Goal: Task Accomplishment & Management: Manage account settings

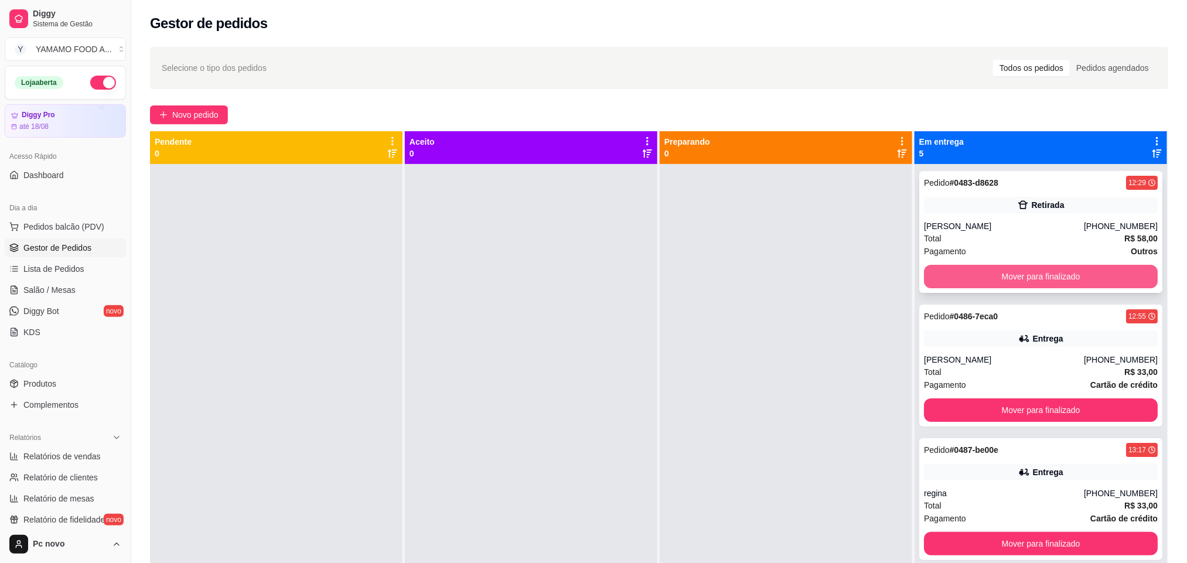
click at [967, 274] on button "Mover para finalizado" at bounding box center [1041, 276] width 234 height 23
click at [967, 274] on button "Mover para finalizado" at bounding box center [1041, 276] width 227 height 23
click at [969, 275] on button "Mover para finalizado" at bounding box center [1041, 276] width 227 height 23
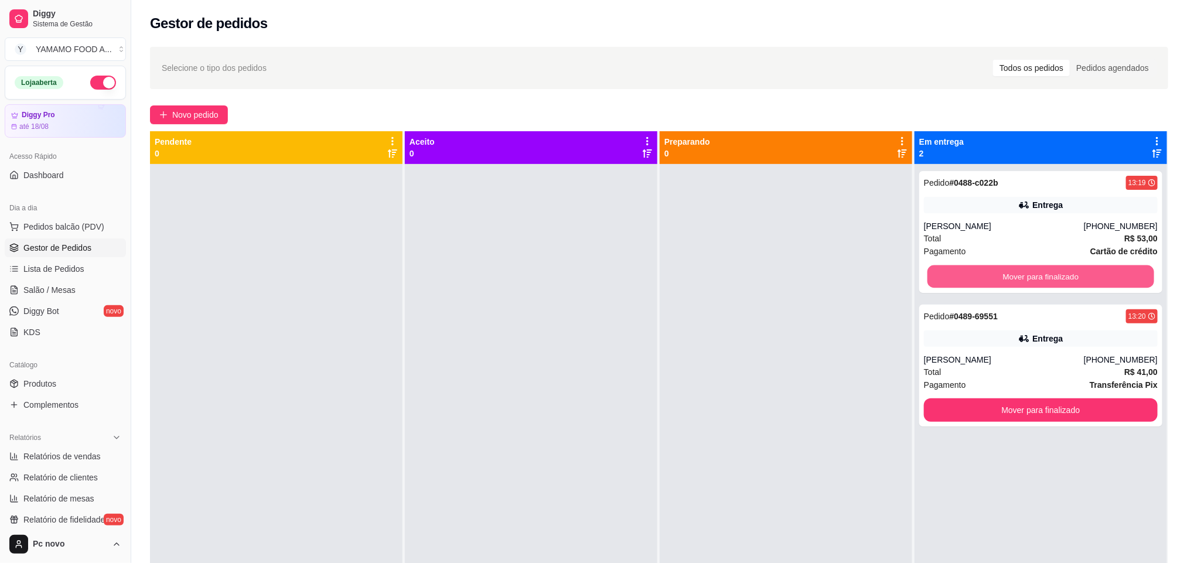
click at [969, 275] on button "Mover para finalizado" at bounding box center [1041, 276] width 227 height 23
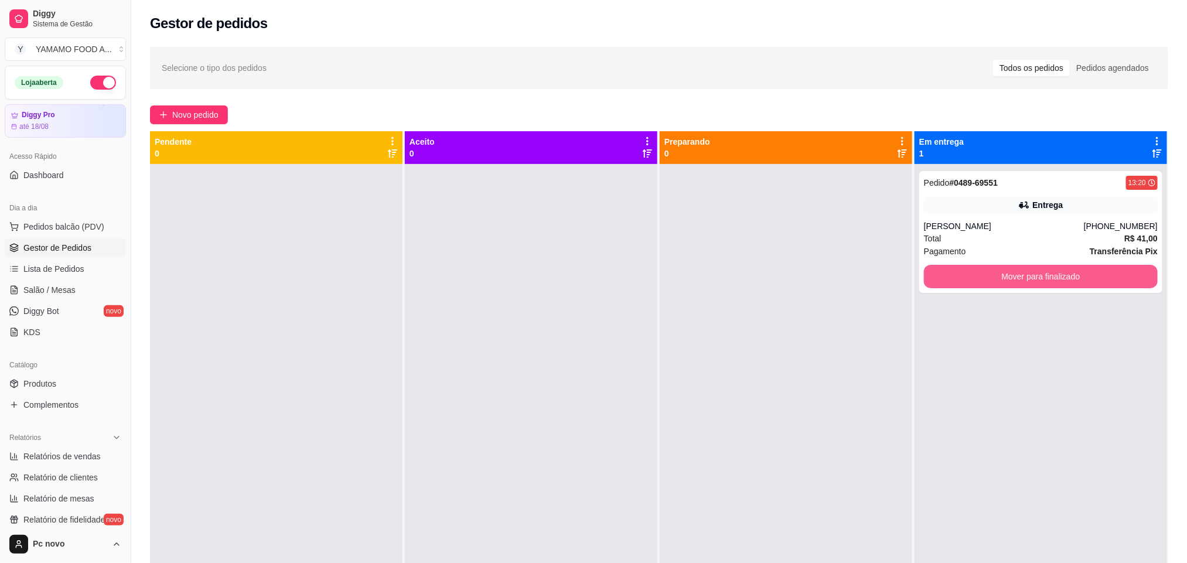
click at [969, 275] on button "Mover para finalizado" at bounding box center [1041, 276] width 234 height 23
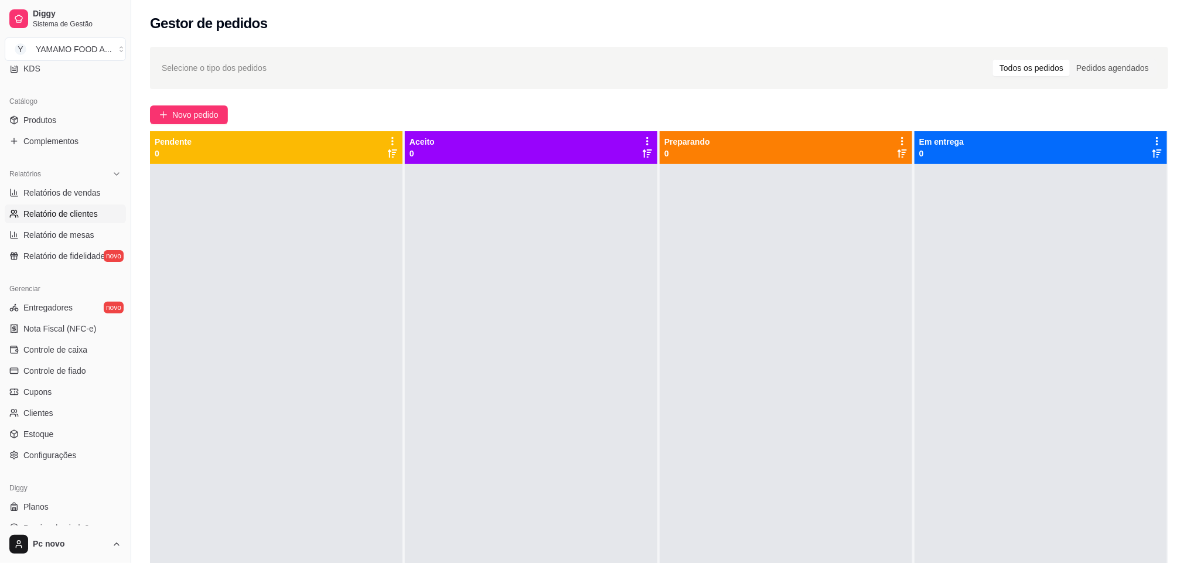
scroll to position [176, 0]
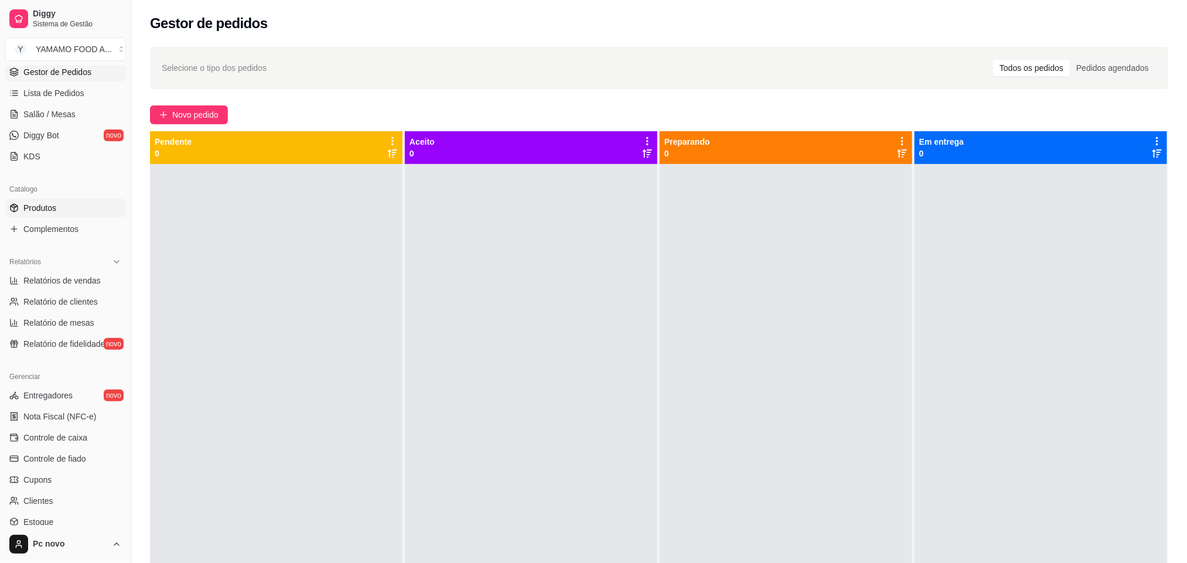
click at [70, 214] on link "Produtos" at bounding box center [65, 208] width 121 height 19
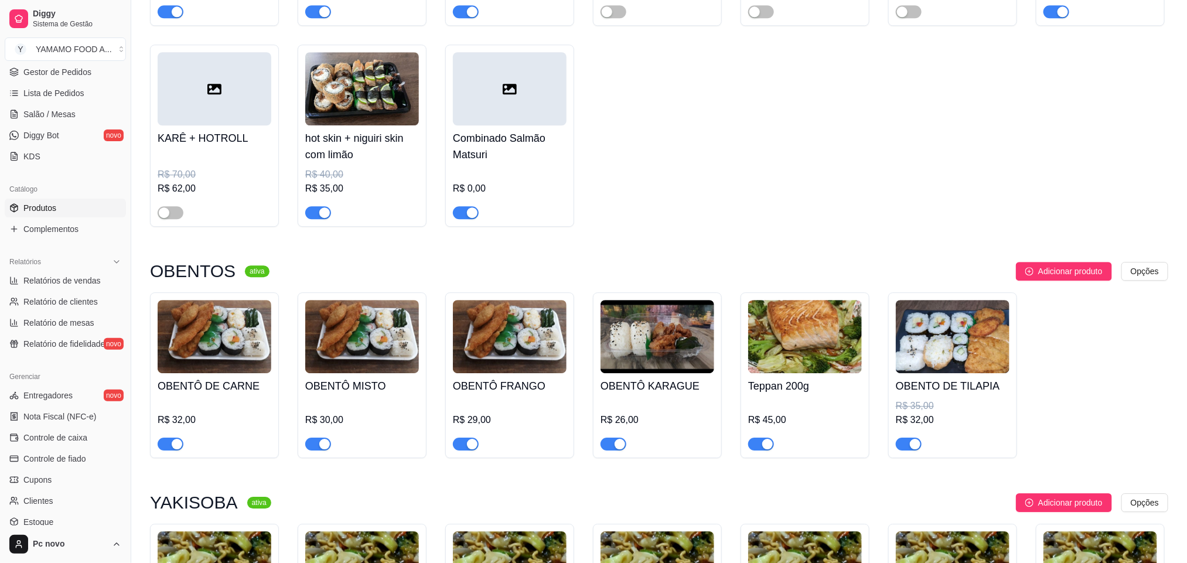
scroll to position [1670, 0]
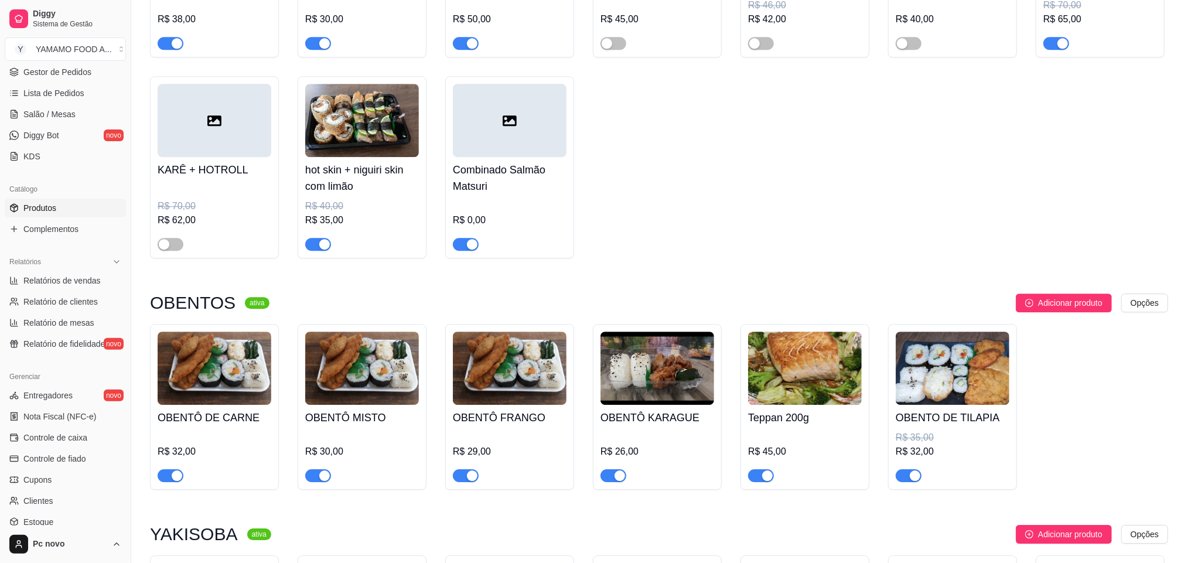
click at [475, 226] on div "R$ 0,00" at bounding box center [510, 220] width 114 height 14
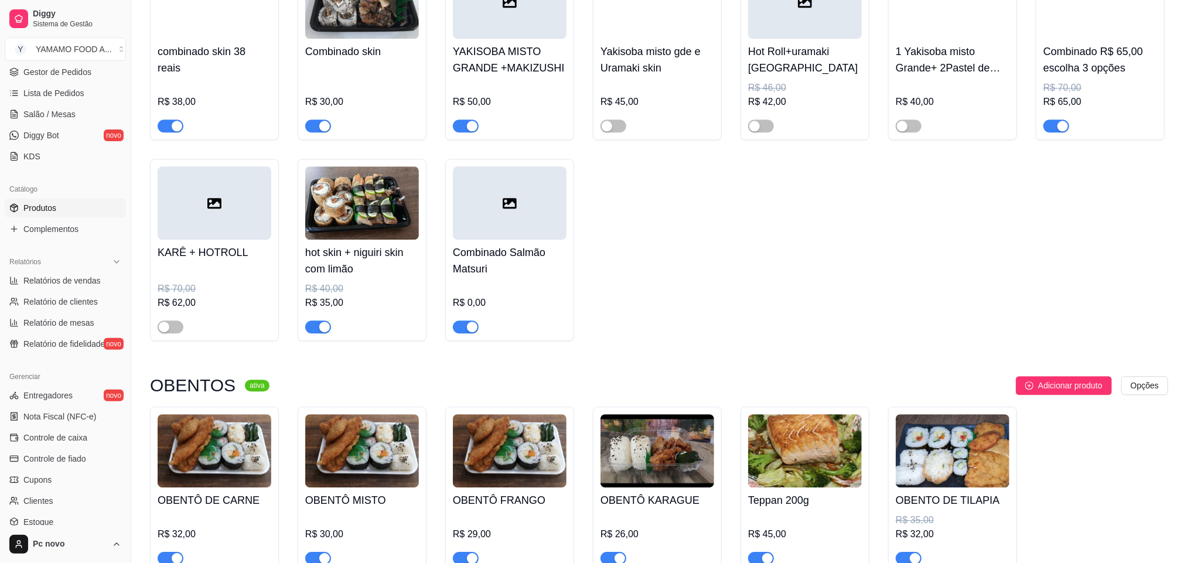
scroll to position [1582, 0]
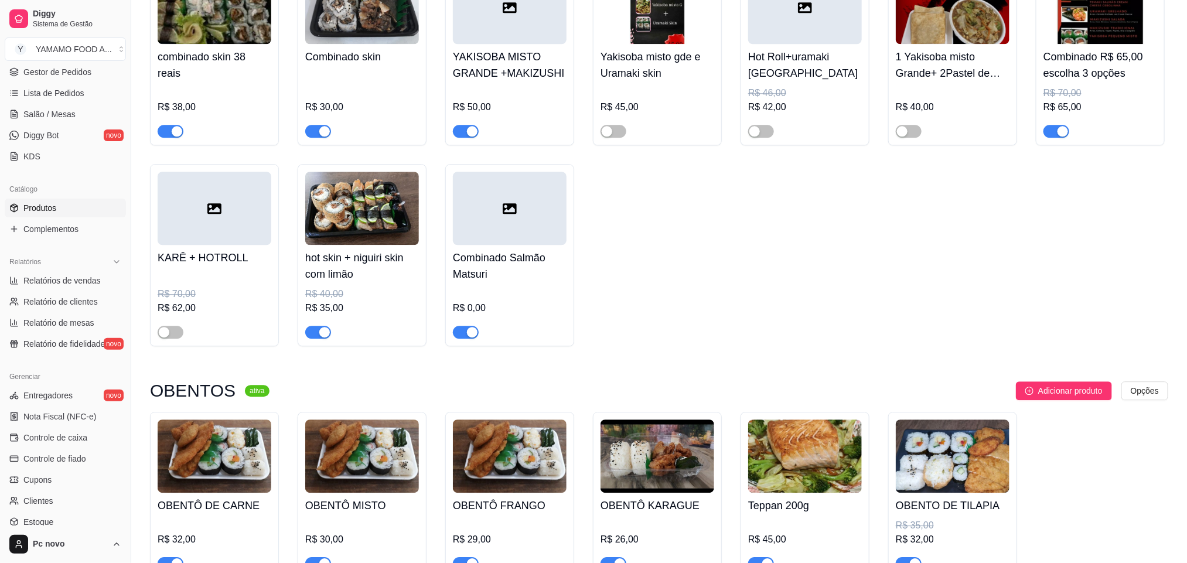
click at [485, 312] on div "R$ 0,00" at bounding box center [510, 308] width 114 height 14
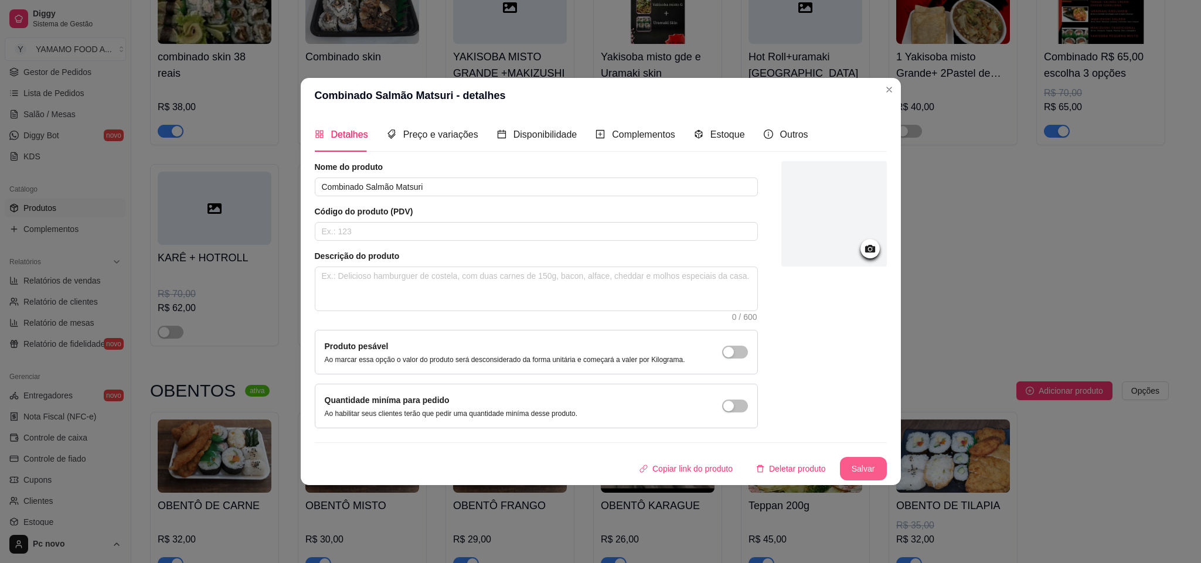
click at [868, 466] on button "Salvar" at bounding box center [863, 468] width 47 height 23
click at [421, 130] on span "Preço e variações" at bounding box center [440, 135] width 75 height 10
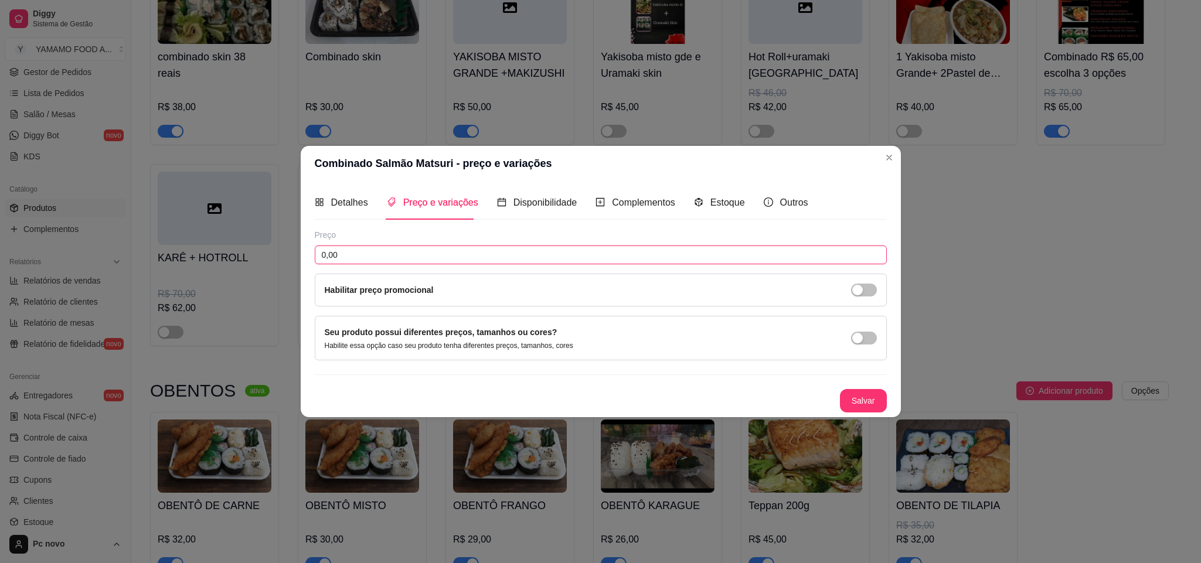
click at [403, 253] on input "0,00" at bounding box center [601, 255] width 572 height 19
click at [863, 291] on button "button" at bounding box center [864, 290] width 26 height 13
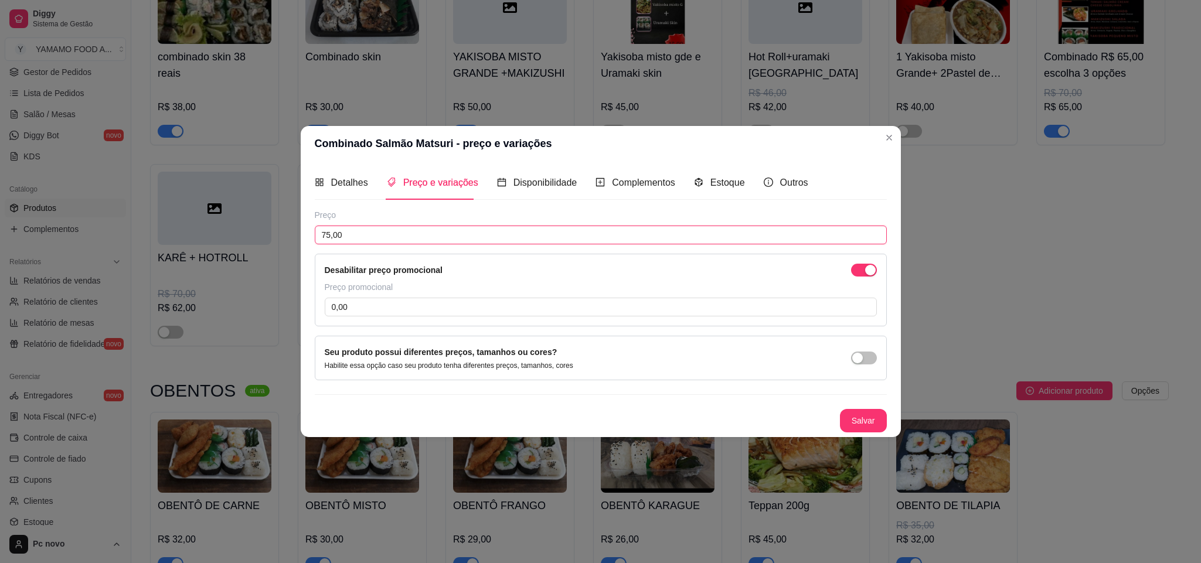
click at [756, 232] on input "75,00" at bounding box center [601, 235] width 572 height 19
type input "80,00"
click at [749, 312] on input "0,00" at bounding box center [601, 307] width 552 height 19
type input "75,00"
click at [846, 422] on button "Salvar" at bounding box center [863, 420] width 47 height 23
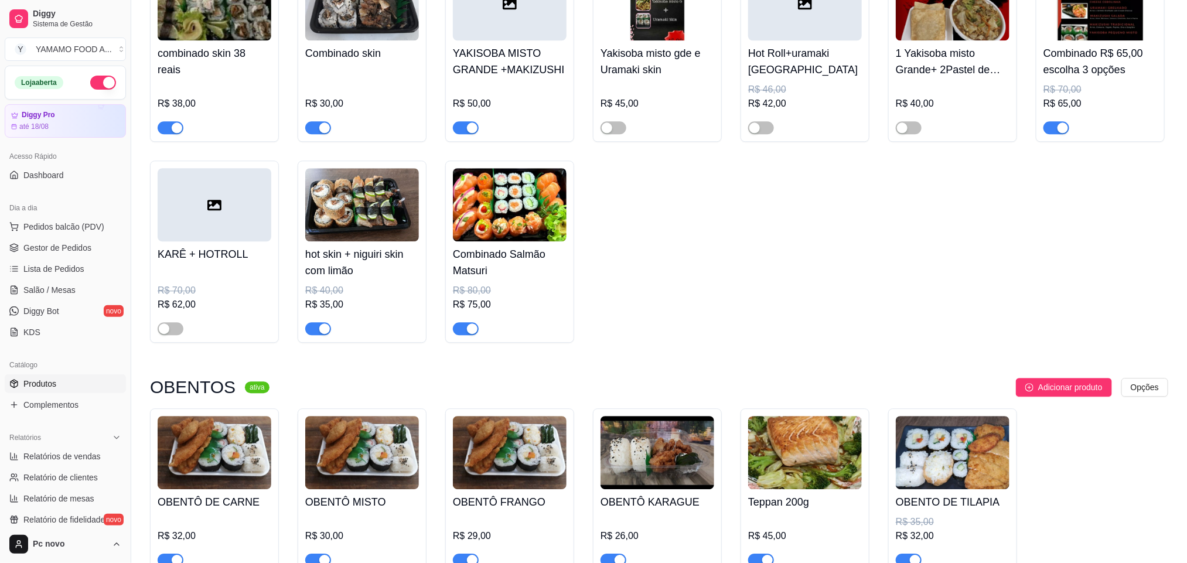
scroll to position [1582, 0]
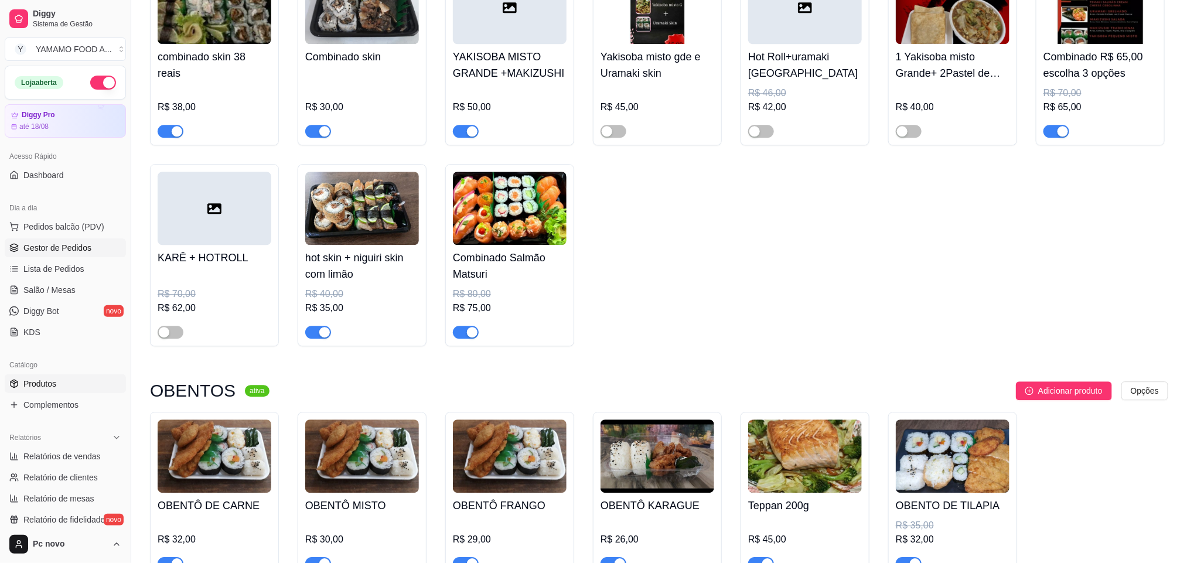
click at [48, 239] on link "Gestor de Pedidos" at bounding box center [65, 247] width 121 height 19
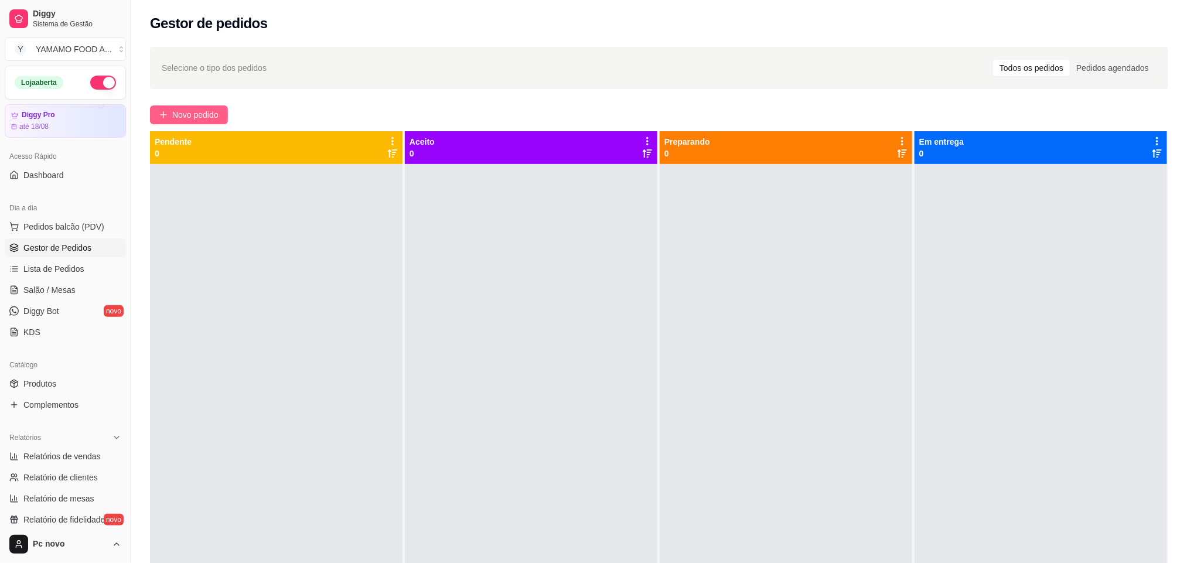
click at [192, 107] on button "Novo pedido" at bounding box center [189, 114] width 78 height 19
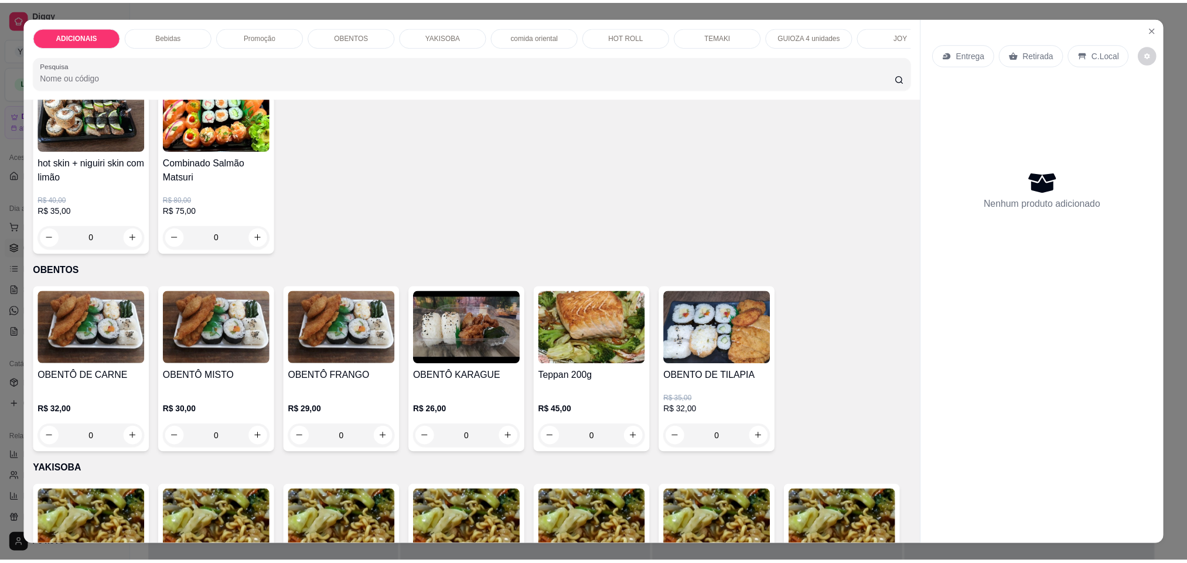
scroll to position [1318, 0]
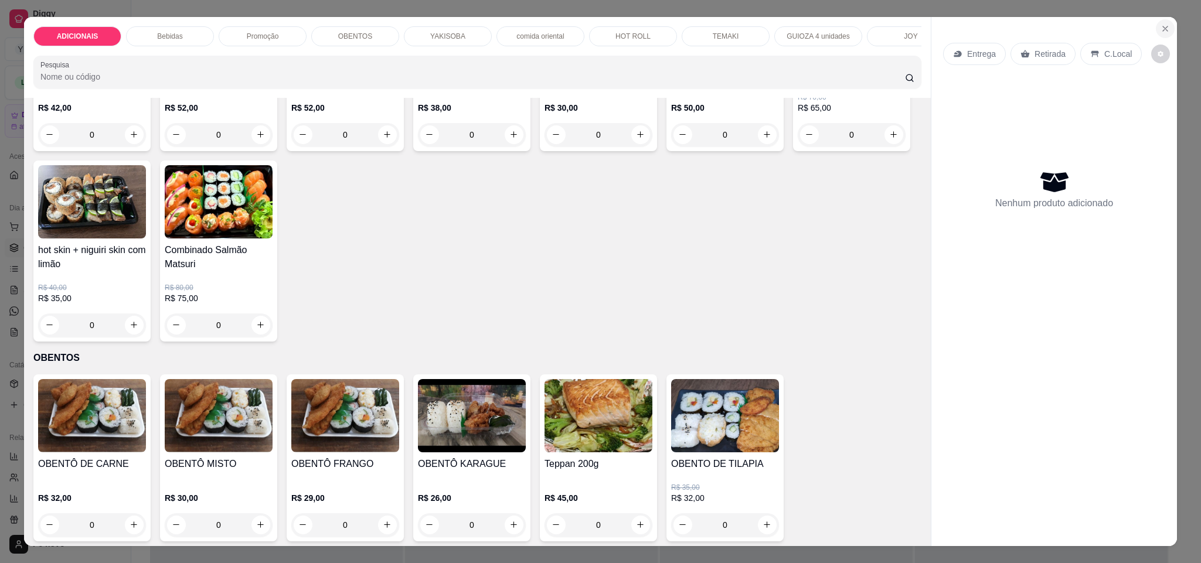
click at [1161, 33] on button "Close" at bounding box center [1165, 28] width 19 height 19
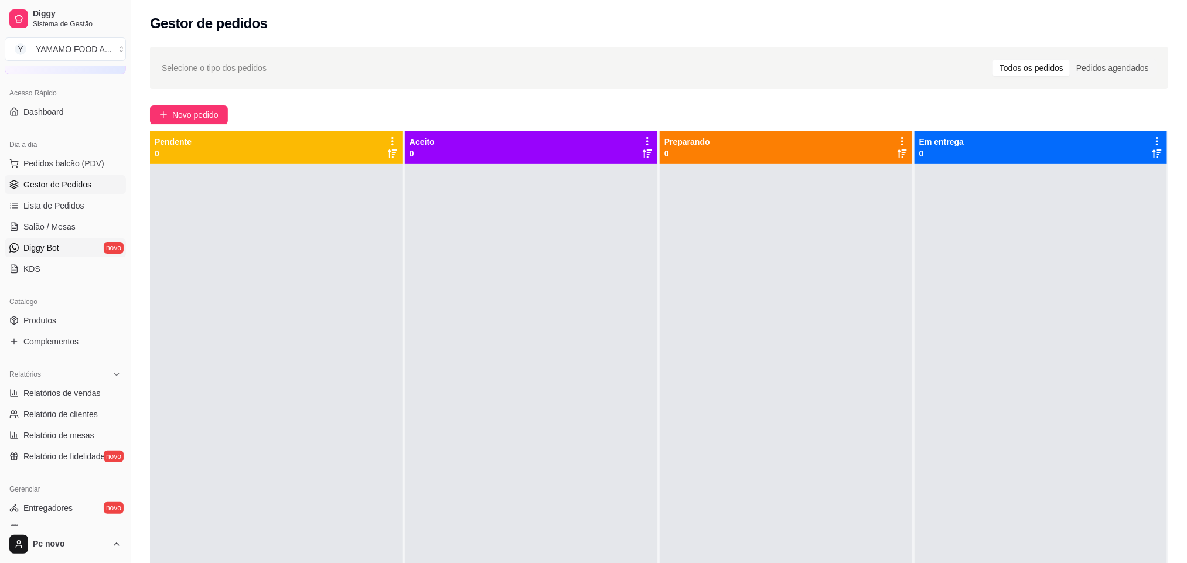
scroll to position [88, 0]
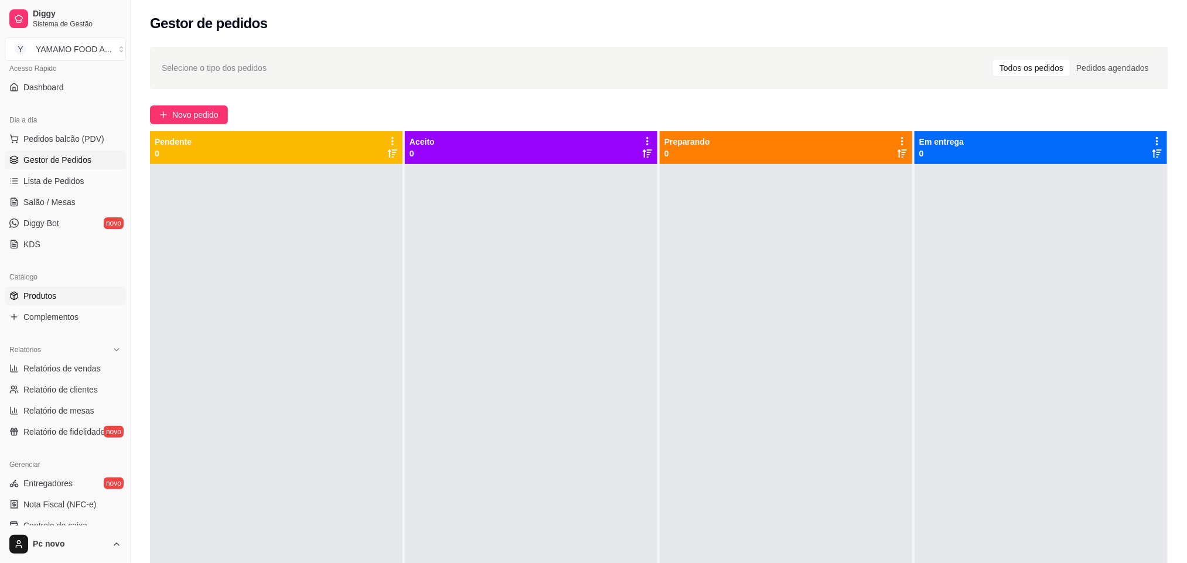
click at [62, 290] on link "Produtos" at bounding box center [65, 296] width 121 height 19
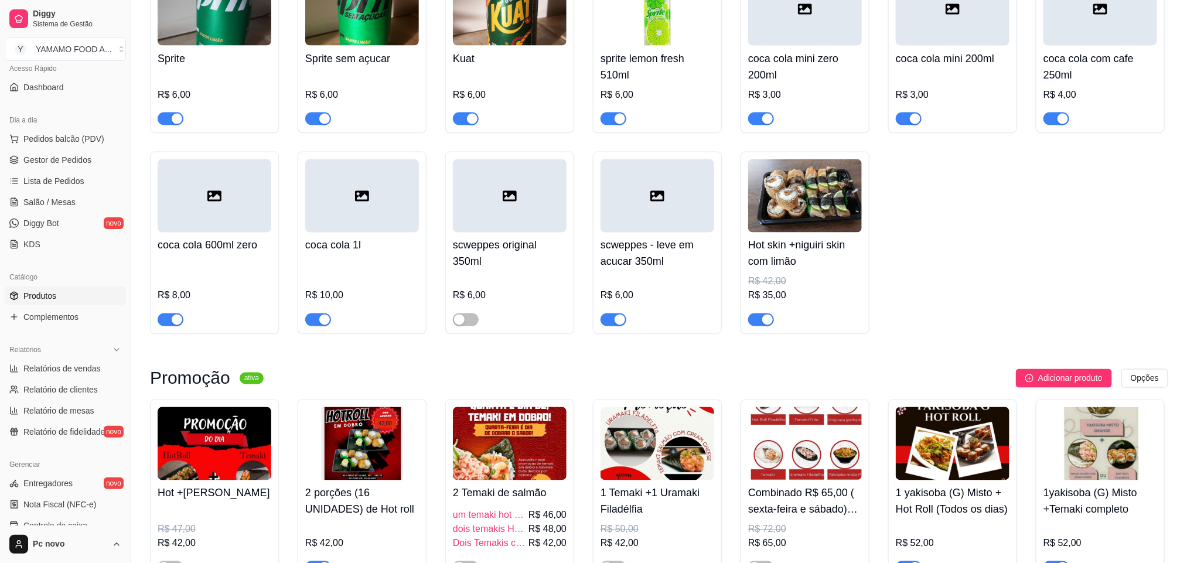
scroll to position [967, 0]
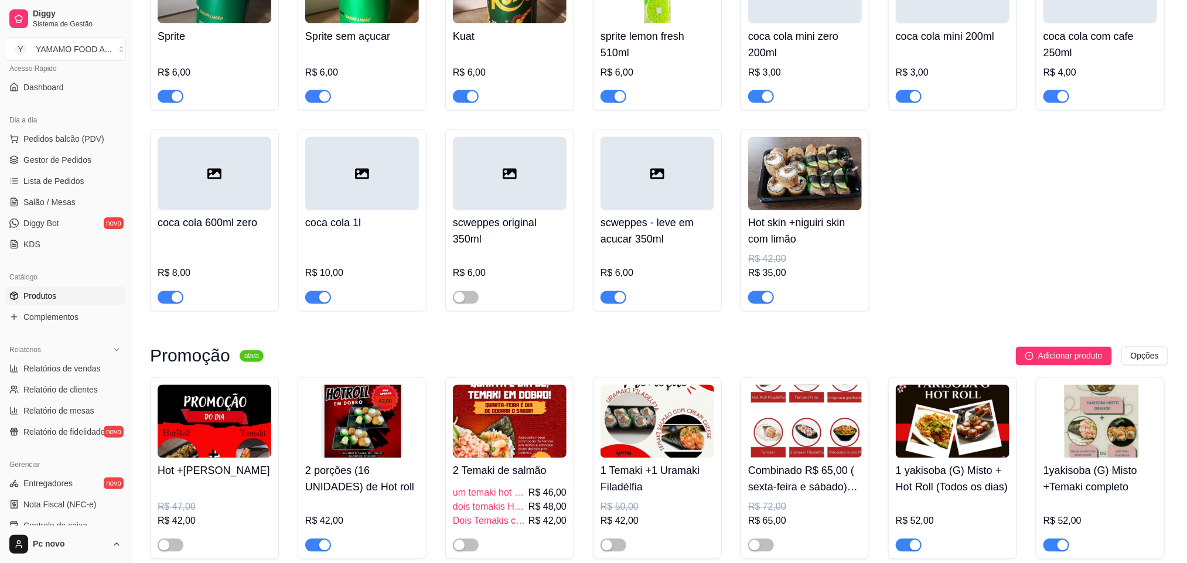
click at [759, 296] on div at bounding box center [761, 297] width 26 height 14
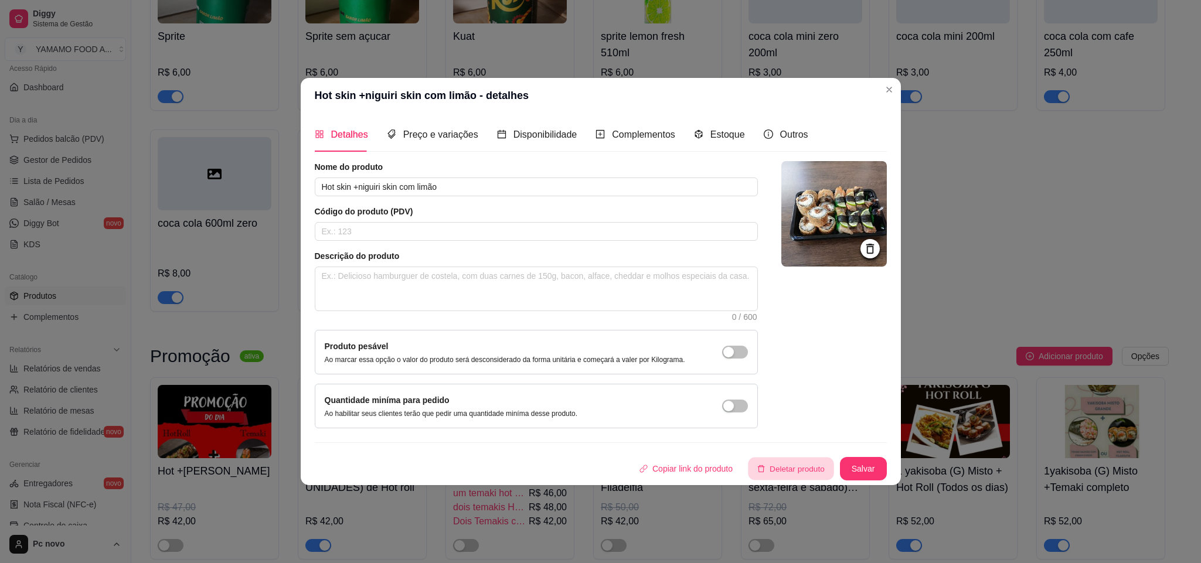
click at [812, 464] on button "Deletar produto" at bounding box center [791, 468] width 86 height 23
click at [781, 426] on button "sim" at bounding box center [780, 431] width 46 height 23
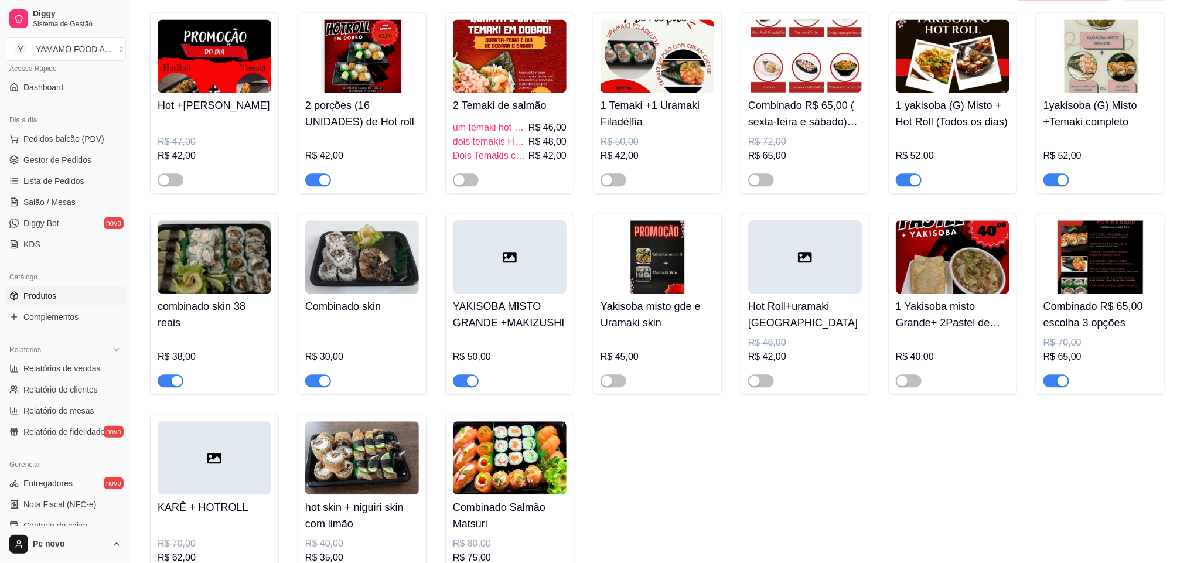
scroll to position [0, 0]
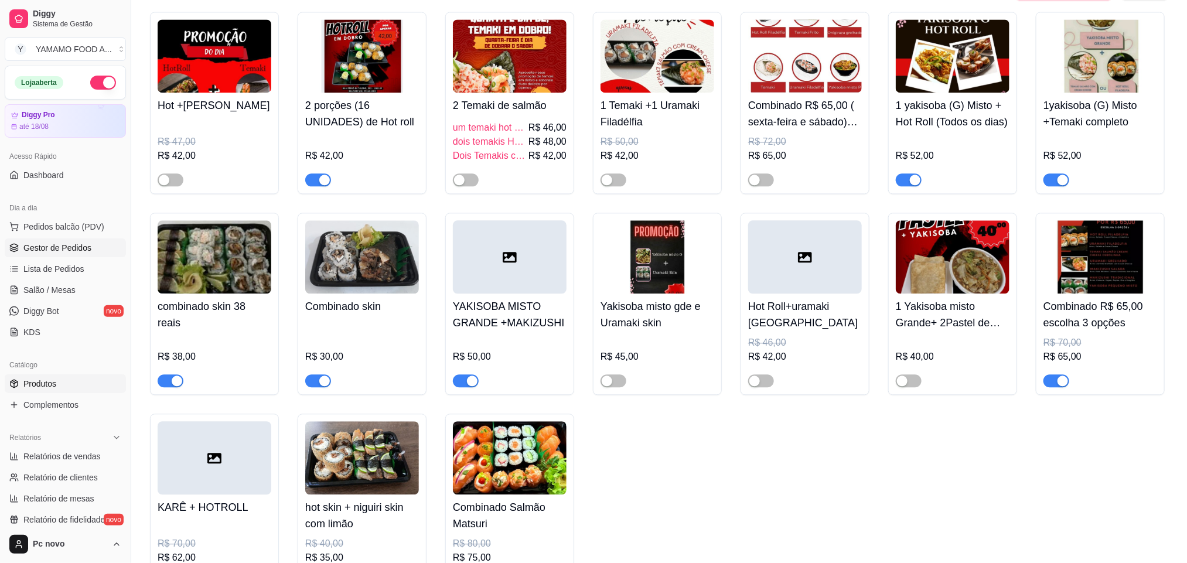
click at [88, 252] on span "Gestor de Pedidos" at bounding box center [57, 248] width 68 height 12
